Goal: Download file/media

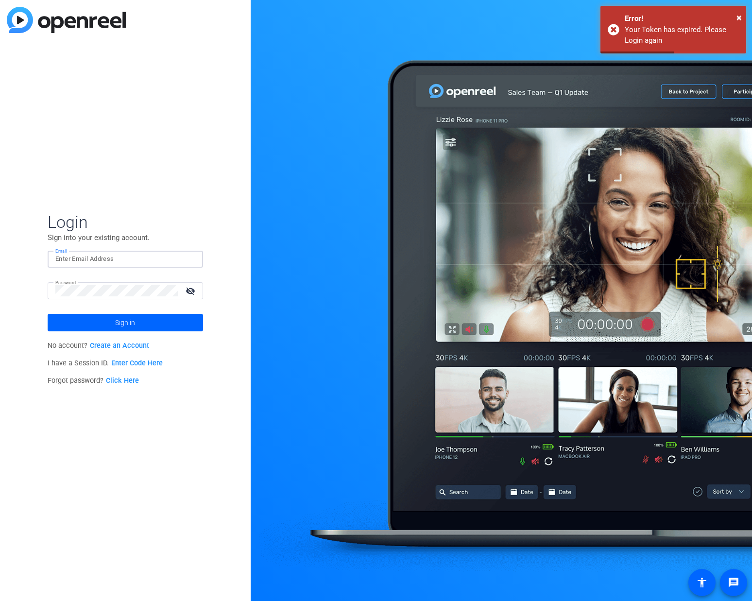
type input "[PERSON_NAME][EMAIL_ADDRESS][PERSON_NAME][DOMAIN_NAME]"
click at [131, 201] on div "Login Sign into your existing account. Email [PERSON_NAME][EMAIL_ADDRESS][PERSO…" at bounding box center [125, 300] width 251 height 601
click at [118, 320] on span "Sign in" at bounding box center [125, 323] width 20 height 24
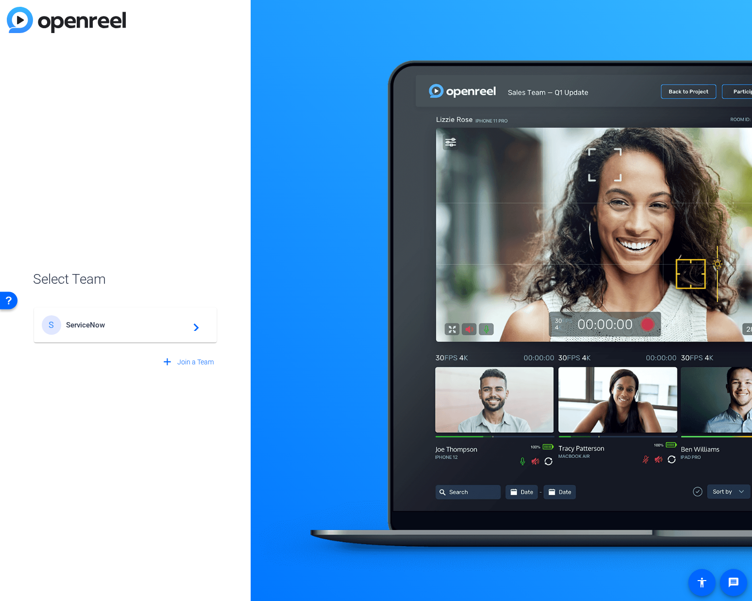
click at [87, 326] on span "ServiceNow" at bounding box center [126, 325] width 121 height 9
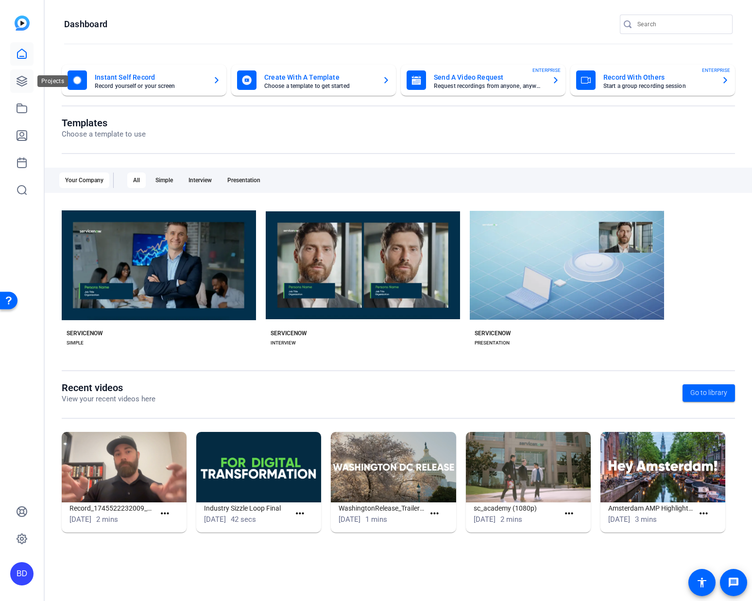
click at [23, 82] on icon at bounding box center [22, 81] width 12 height 12
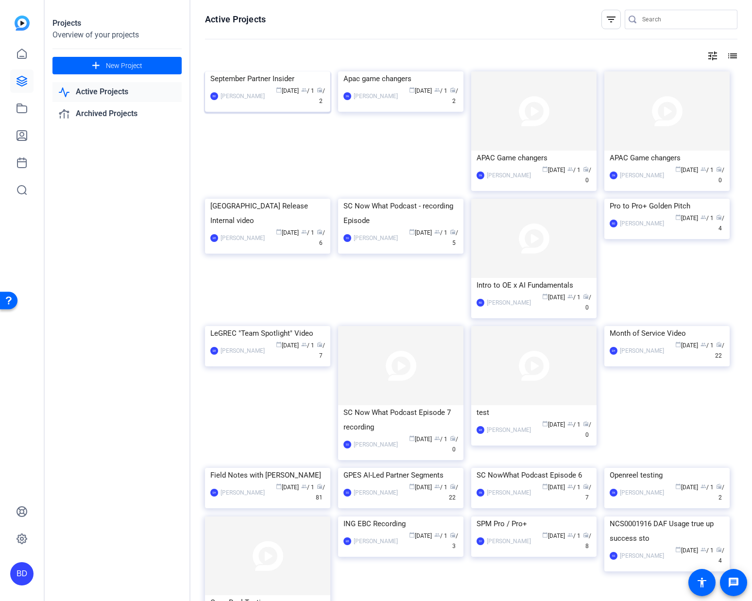
click at [242, 101] on div "[PERSON_NAME]" at bounding box center [243, 96] width 44 height 10
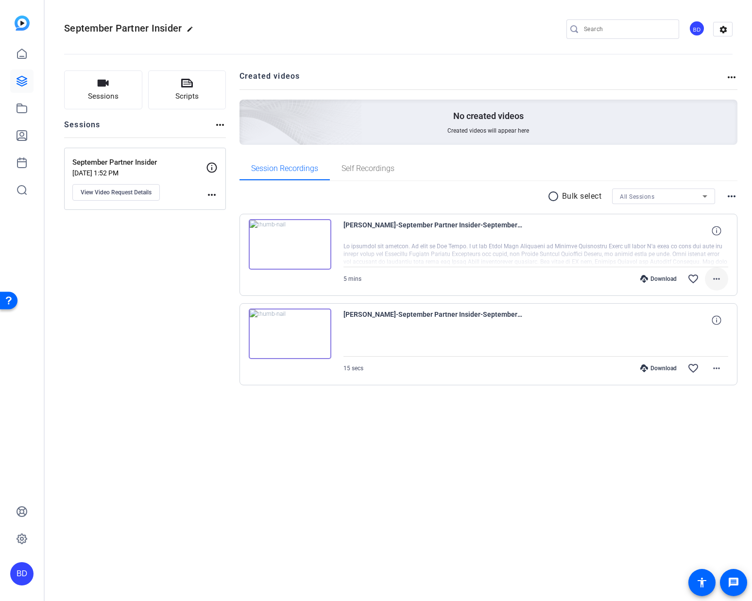
click at [718, 278] on mat-icon "more_horiz" at bounding box center [717, 279] width 12 height 12
click at [689, 323] on span "Download MP4" at bounding box center [691, 324] width 58 height 12
